Goal: Entertainment & Leisure: Consume media (video, audio)

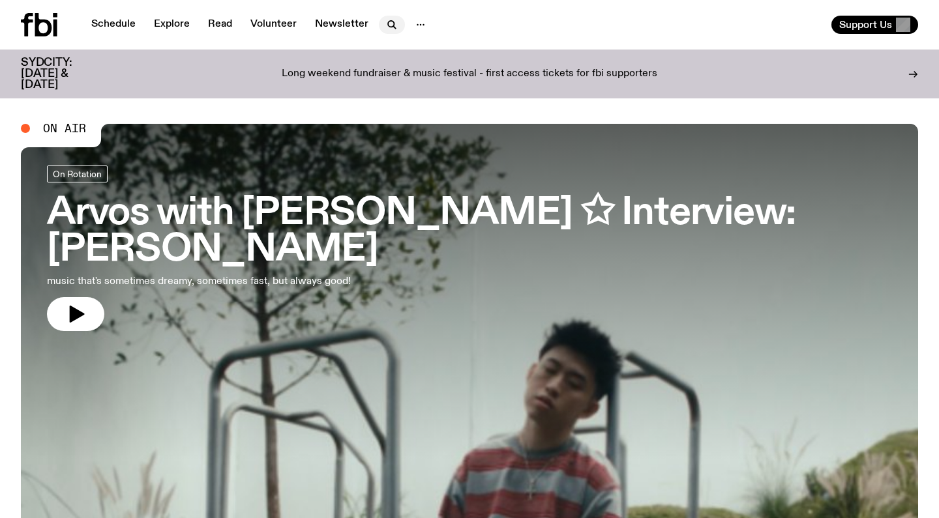
click at [390, 29] on icon "button" at bounding box center [392, 25] width 16 height 16
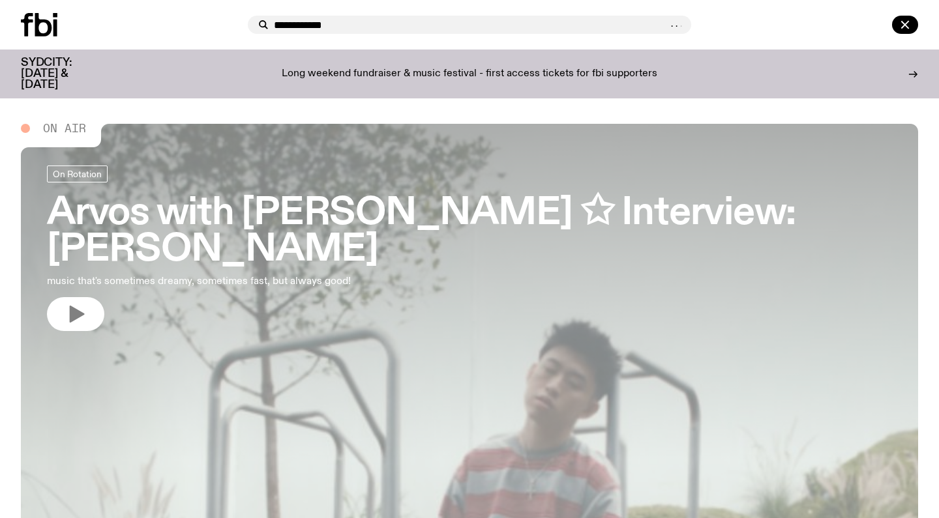
type input "**********"
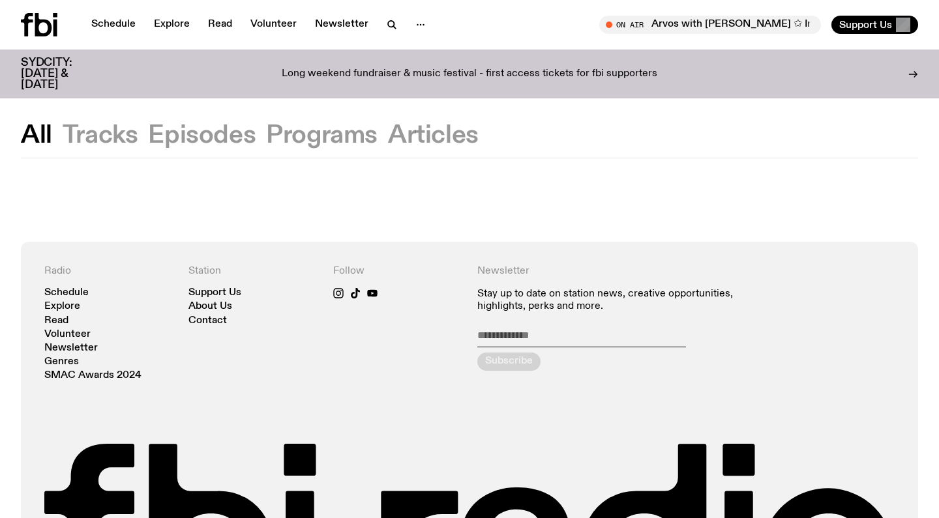
click at [34, 128] on button "All" at bounding box center [36, 135] width 31 height 23
click at [388, 136] on button "Programs" at bounding box center [433, 135] width 91 height 23
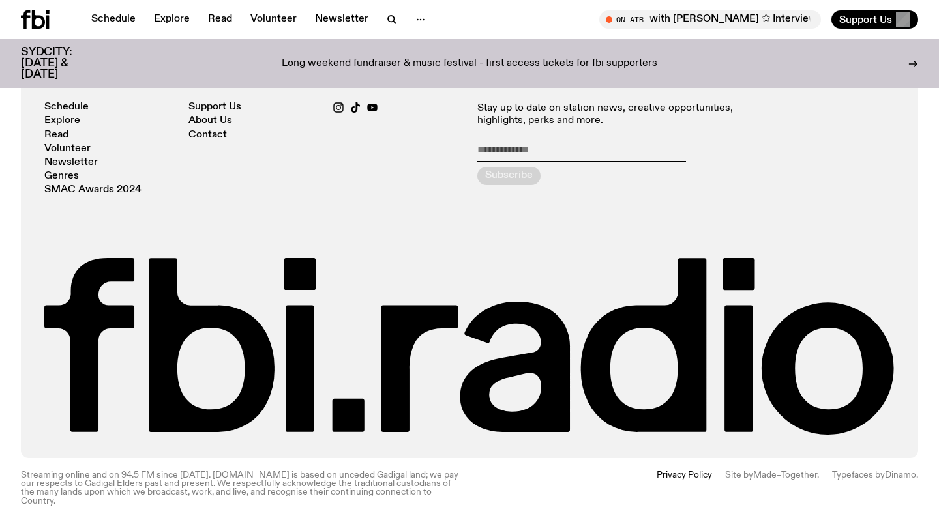
scroll to position [174, 0]
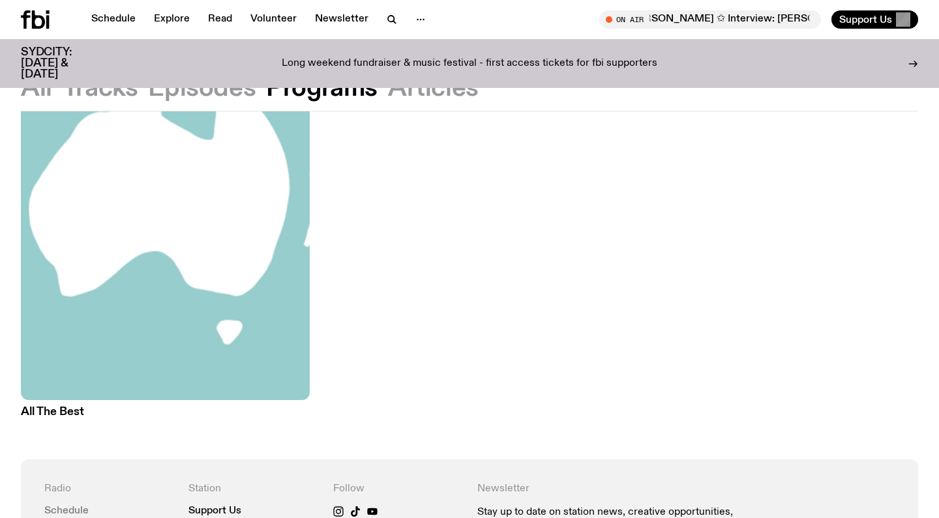
click at [61, 506] on link "Schedule" at bounding box center [66, 511] width 44 height 10
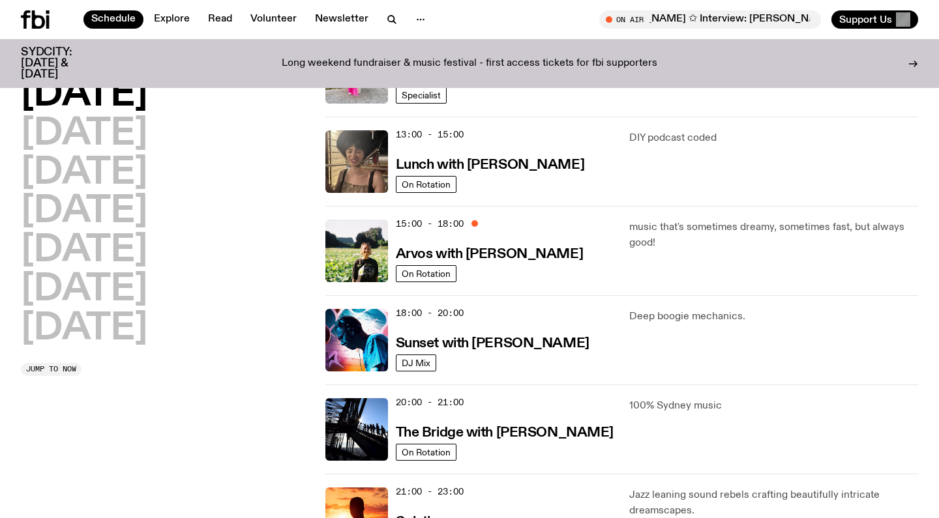
scroll to position [398, 0]
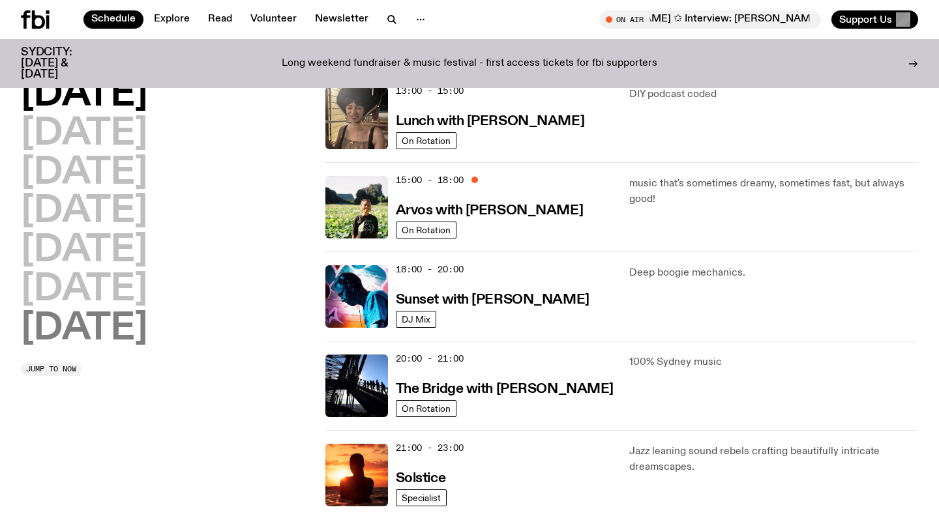
click at [110, 330] on h2 "[DATE]" at bounding box center [84, 329] width 126 height 37
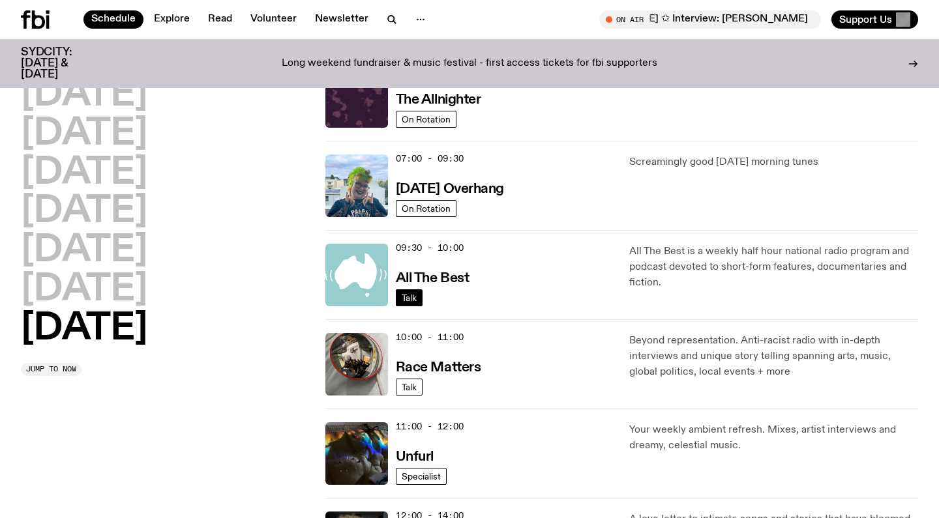
scroll to position [174, 0]
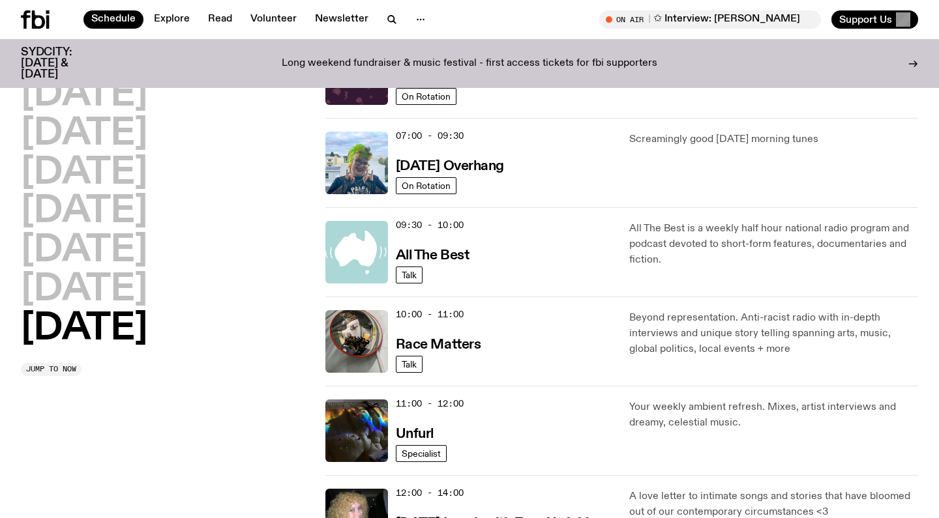
click at [363, 243] on img at bounding box center [356, 252] width 63 height 63
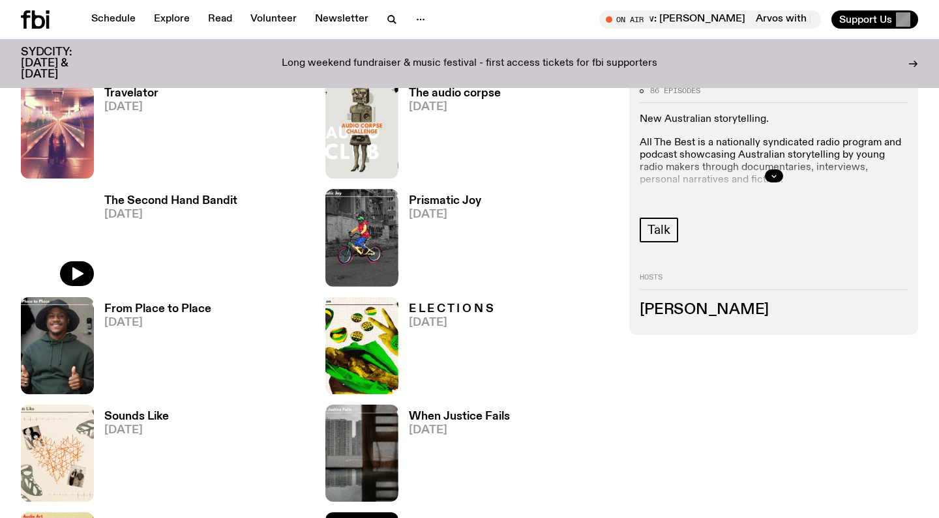
scroll to position [1310, 0]
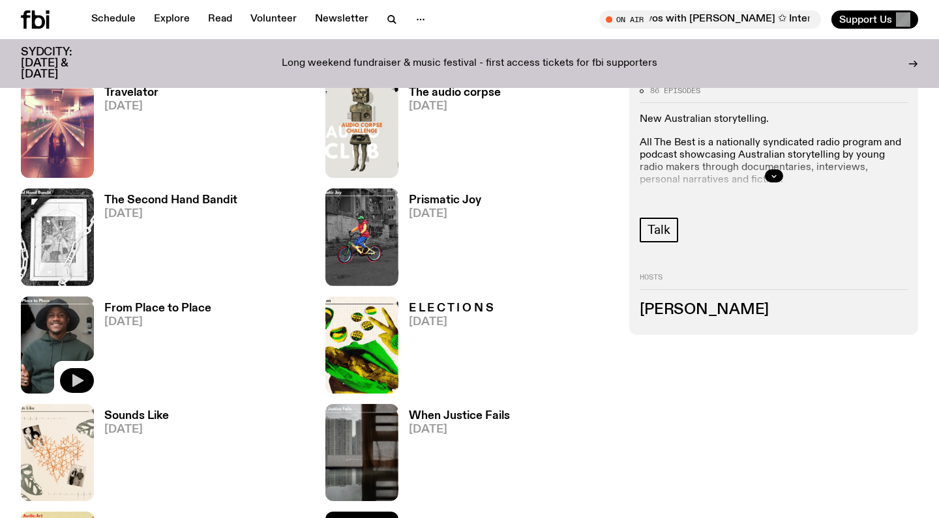
click at [78, 376] on icon "button" at bounding box center [77, 381] width 16 height 16
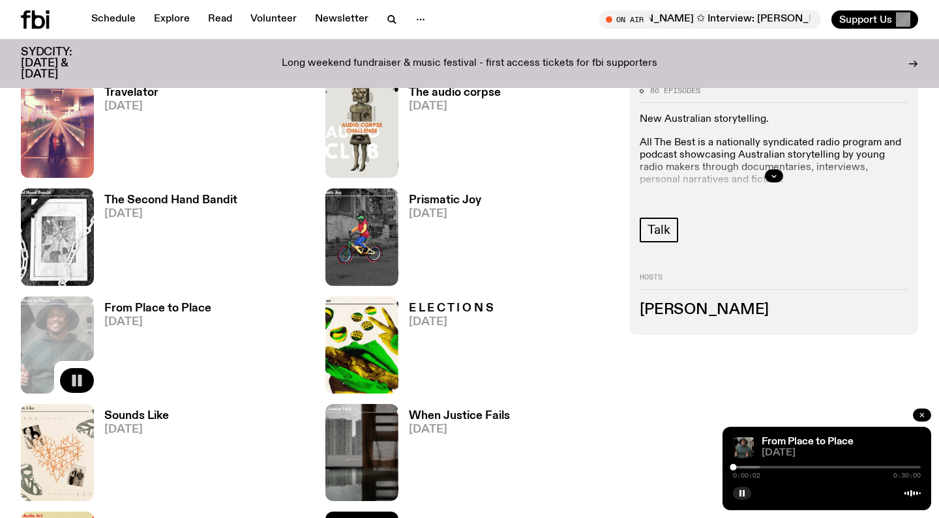
click at [922, 418] on icon "button" at bounding box center [922, 415] width 8 height 8
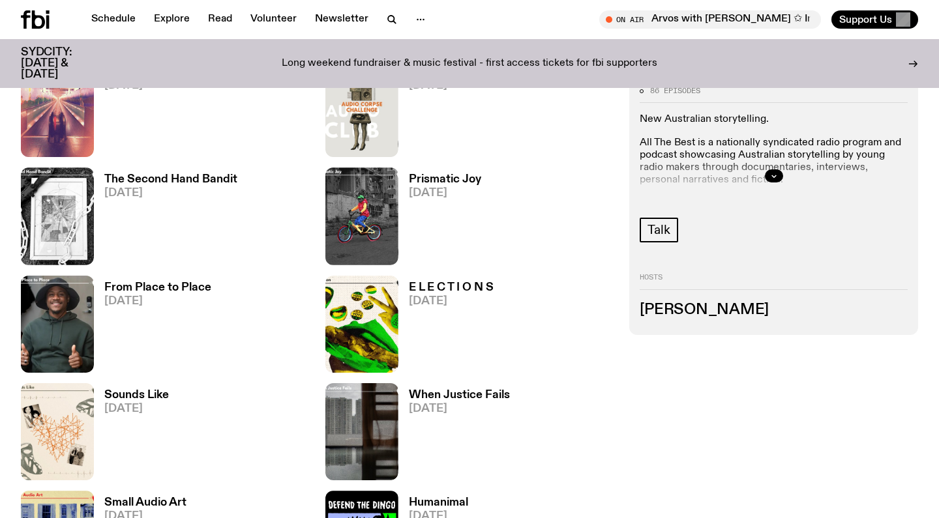
scroll to position [1327, 0]
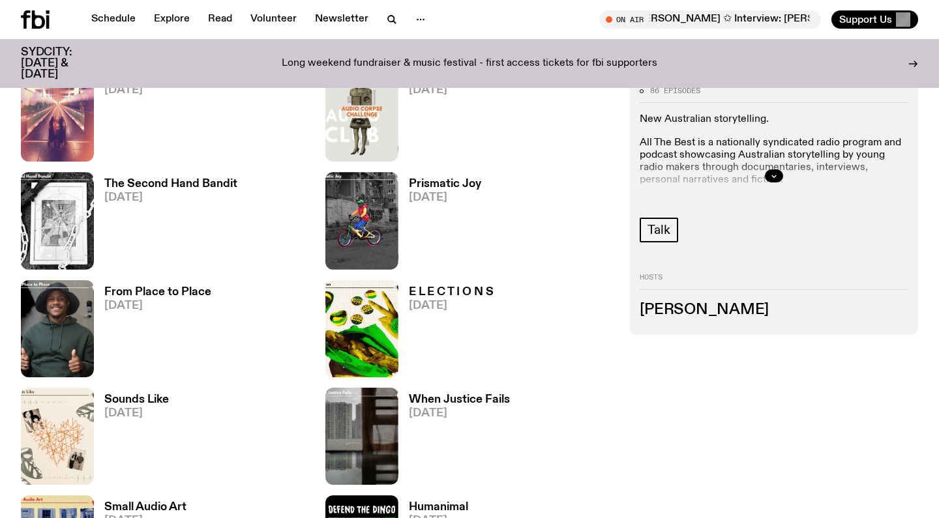
click at [127, 401] on h3 "Sounds Like" at bounding box center [136, 399] width 65 height 11
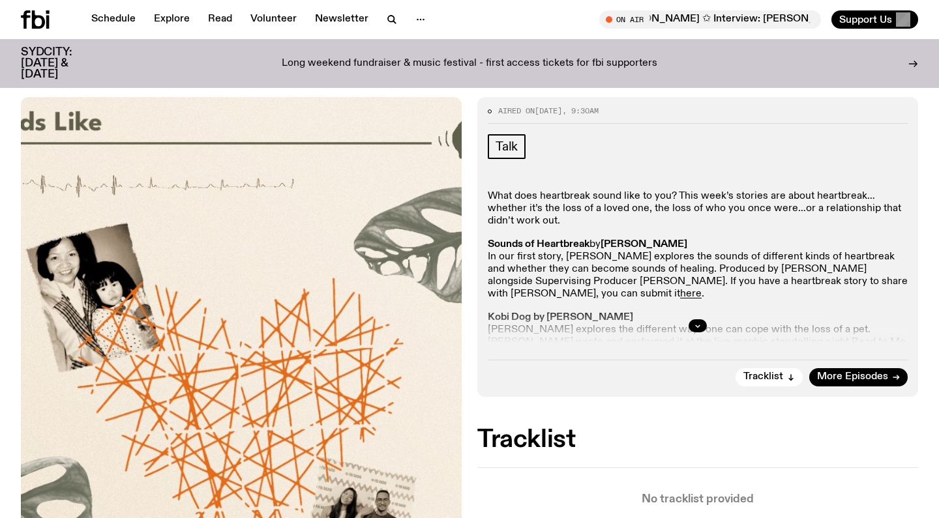
scroll to position [212, 0]
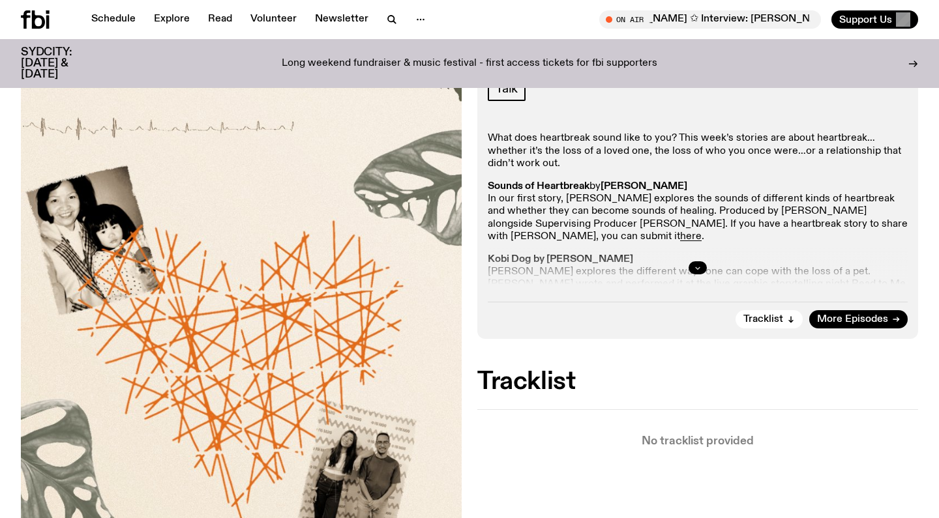
click at [691, 264] on button "button" at bounding box center [697, 267] width 18 height 13
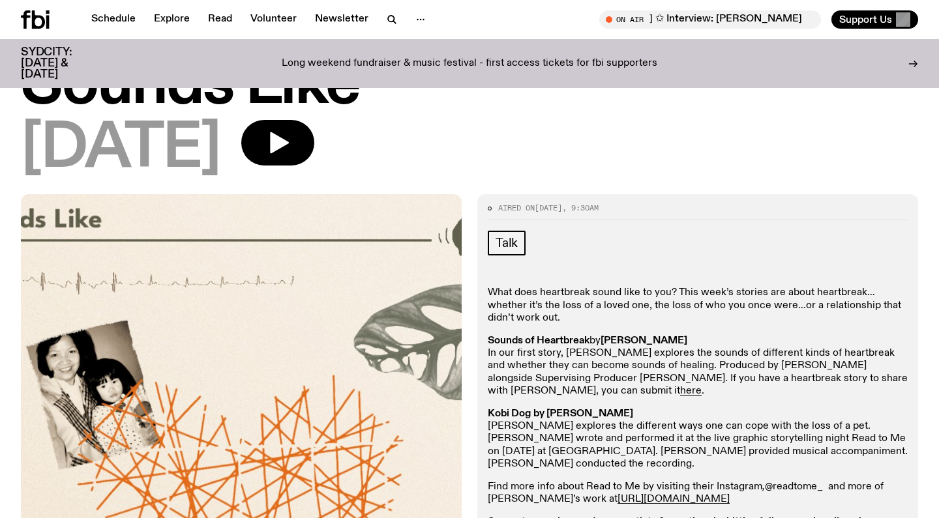
scroll to position [57, 0]
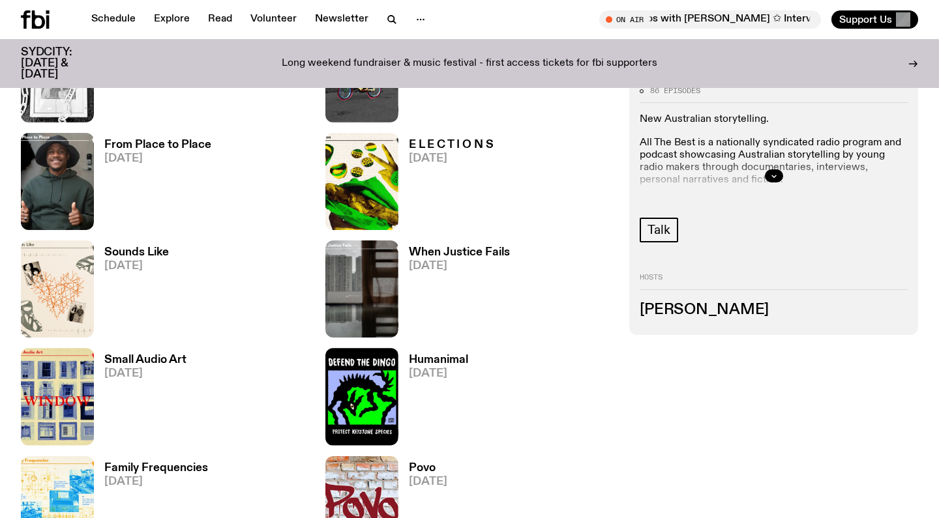
scroll to position [1504, 0]
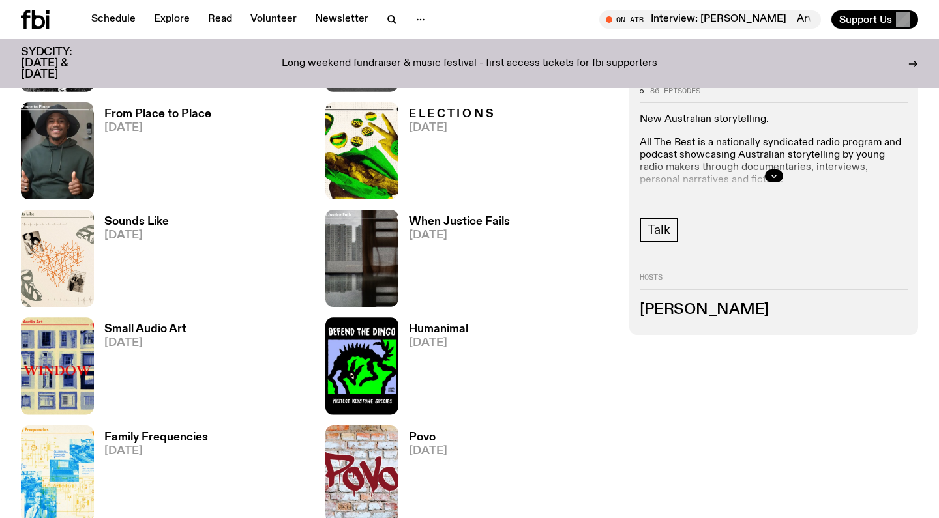
click at [130, 224] on h3 "Sounds Like" at bounding box center [136, 221] width 65 height 11
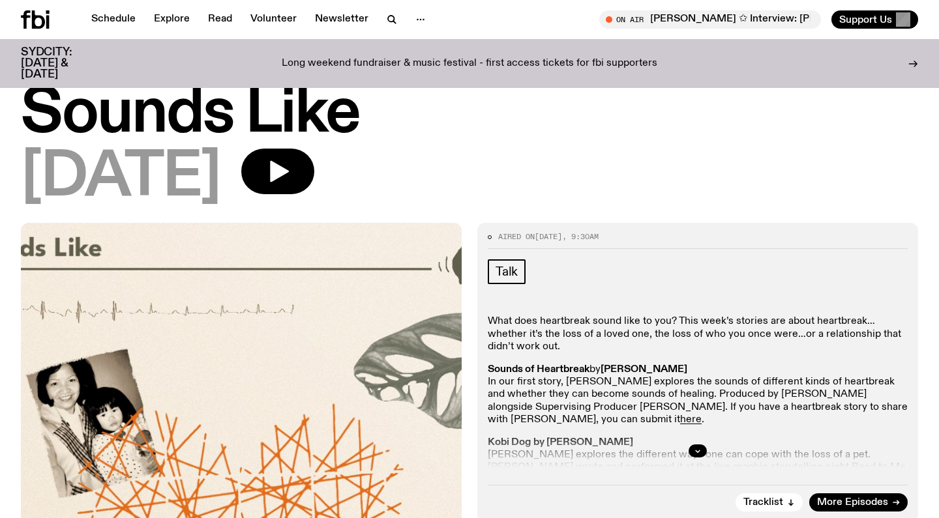
scroll to position [24, 0]
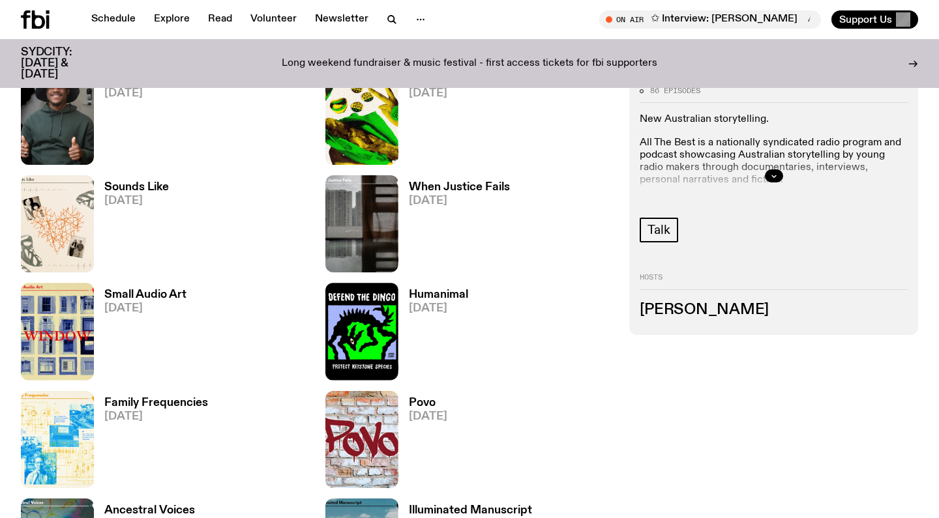
scroll to position [1540, 0]
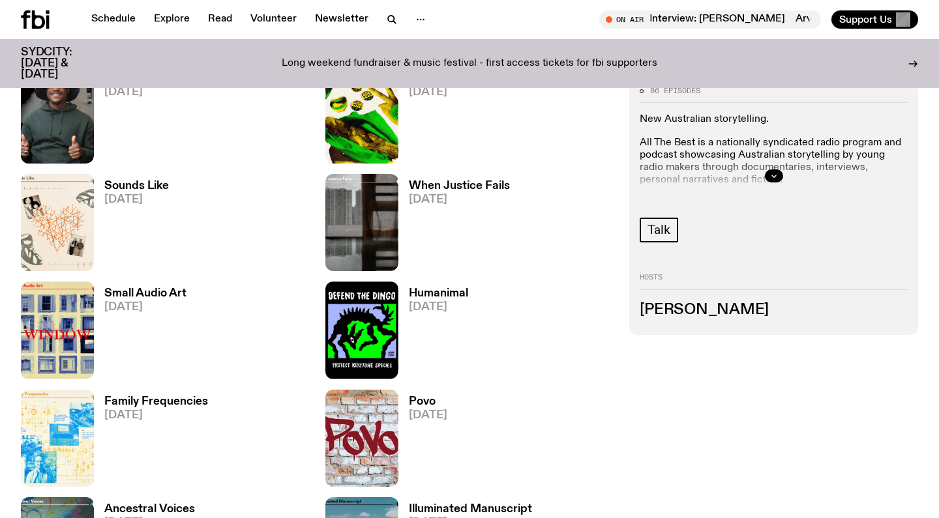
click at [130, 181] on h3 "Sounds Like" at bounding box center [136, 186] width 65 height 11
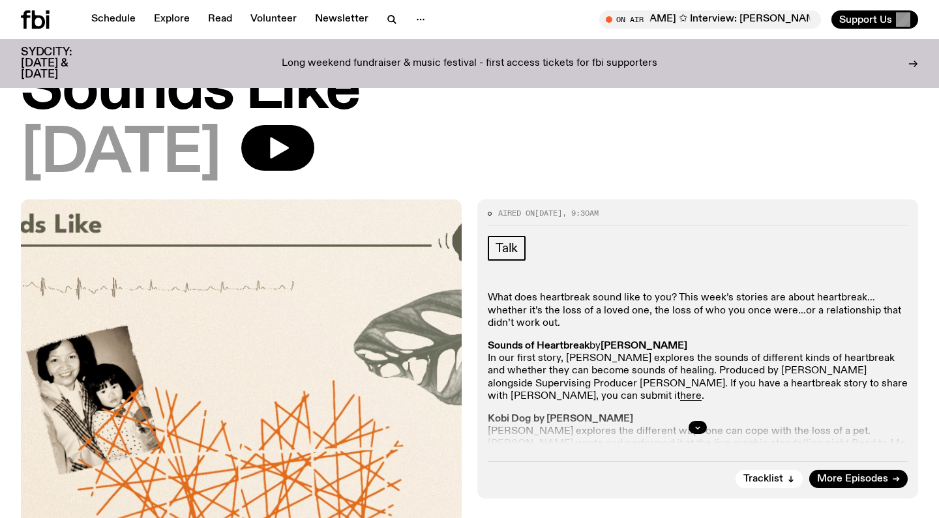
scroll to position [141, 0]
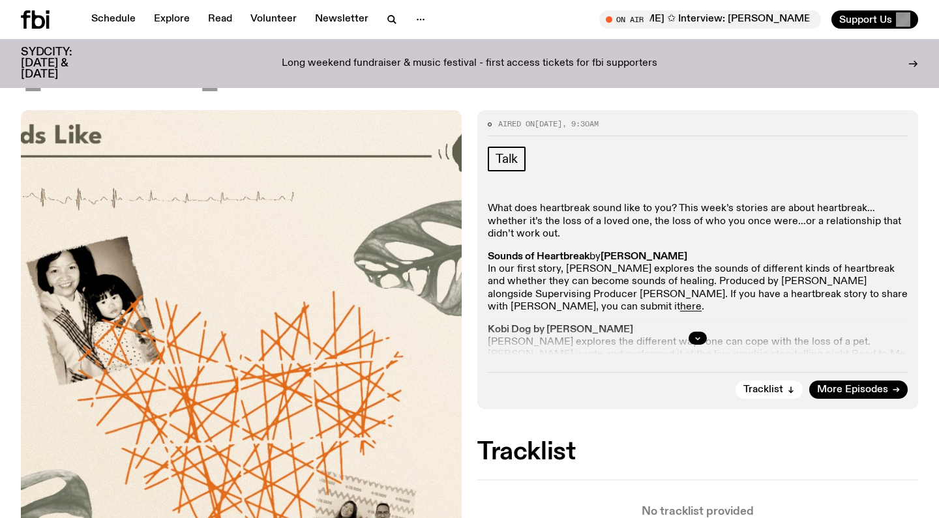
click at [694, 331] on div at bounding box center [698, 338] width 420 height 42
click at [696, 337] on icon "button" at bounding box center [698, 338] width 8 height 8
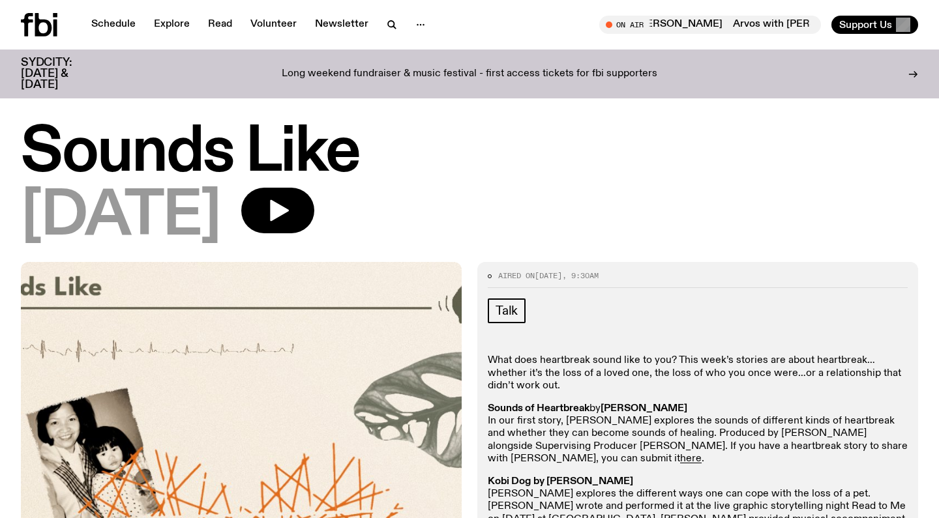
scroll to position [0, 0]
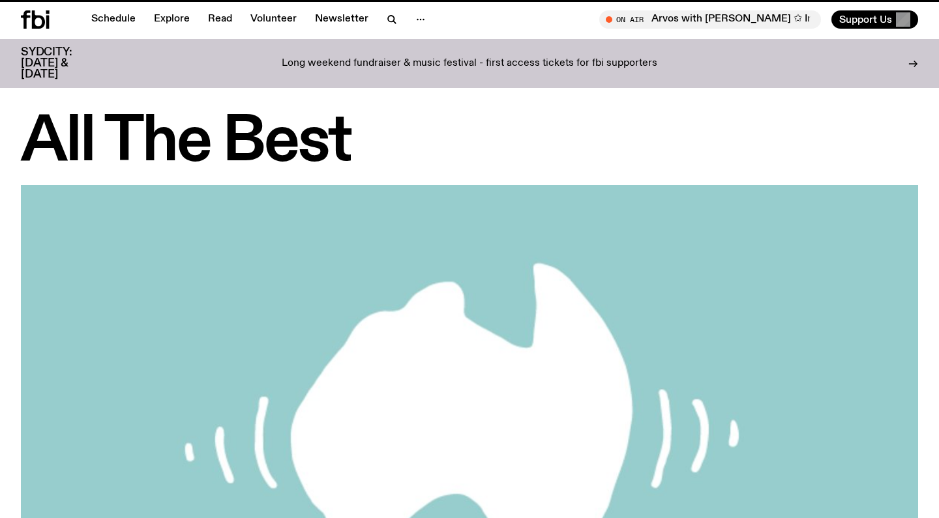
scroll to position [1540, 0]
